Goal: Task Accomplishment & Management: Complete application form

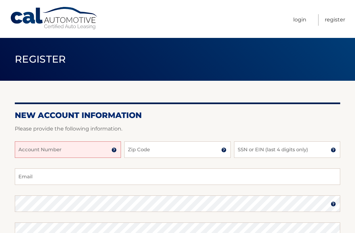
click at [50, 146] on input "Account Number" at bounding box center [68, 149] width 106 height 16
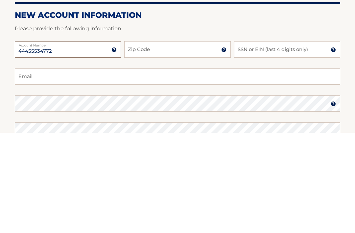
type input "44455534772"
click at [160, 141] on input "Zip Code" at bounding box center [177, 149] width 106 height 16
type input "10307"
click at [267, 141] on input "SSN or EIN (last 4 digits only)" at bounding box center [287, 149] width 106 height 16
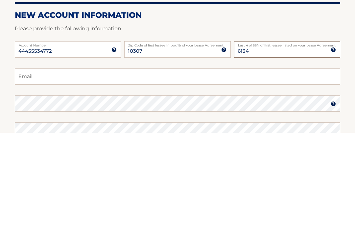
type input "6134"
click at [39, 168] on input "Email" at bounding box center [178, 176] width 326 height 16
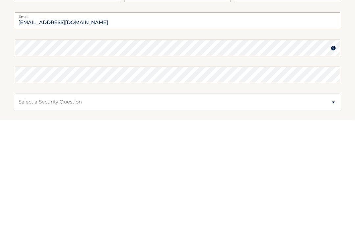
scroll to position [44, 0]
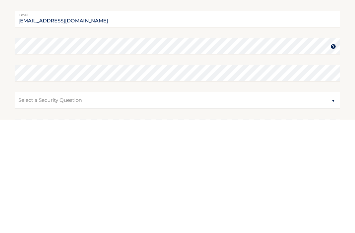
type input "jimbehan1961@gmail.com"
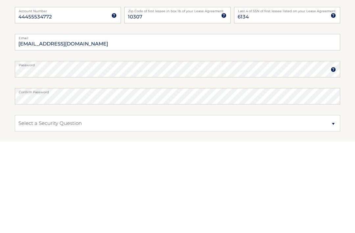
scroll to position [133, 0]
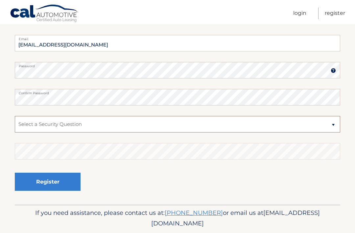
click at [90, 123] on select "Select a Security Question What was the name of your elementary school? What is…" at bounding box center [178, 124] width 326 height 16
select select "3"
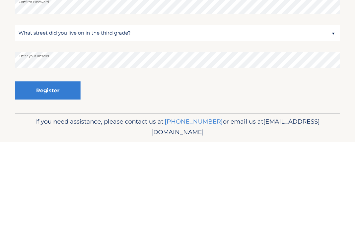
click at [54, 172] on button "Register" at bounding box center [48, 181] width 66 height 18
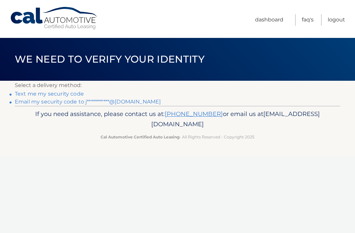
click at [60, 94] on link "Text me my security code" at bounding box center [49, 93] width 69 height 6
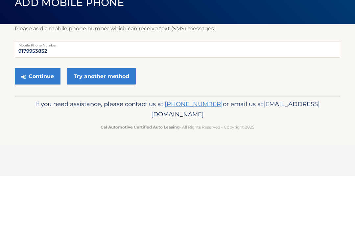
click at [34, 125] on button "Continue" at bounding box center [38, 133] width 46 height 16
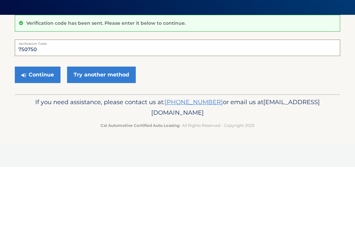
type input "750750"
click at [42, 132] on button "Continue" at bounding box center [38, 140] width 46 height 16
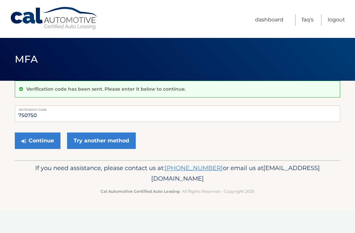
click at [37, 139] on button "Continue" at bounding box center [38, 140] width 46 height 16
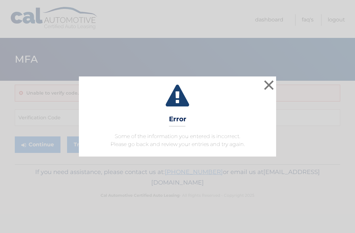
click at [268, 85] on button "×" at bounding box center [269, 84] width 13 height 13
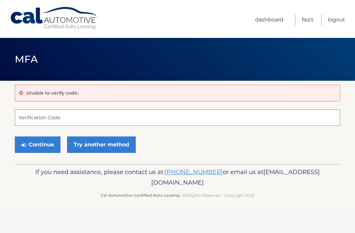
click at [28, 115] on input "Verification Code" at bounding box center [178, 117] width 326 height 16
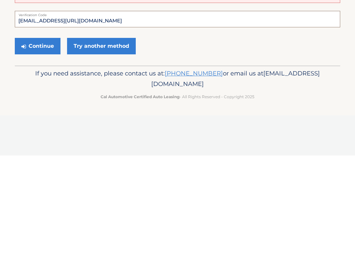
type input "750750@calautomotive.com#750750"
click at [32, 136] on button "Continue" at bounding box center [38, 144] width 46 height 16
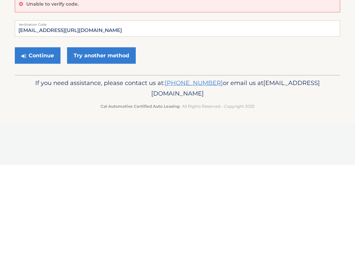
click at [106, 136] on link "Try another method" at bounding box center [101, 144] width 69 height 16
